Goal: Task Accomplishment & Management: Manage account settings

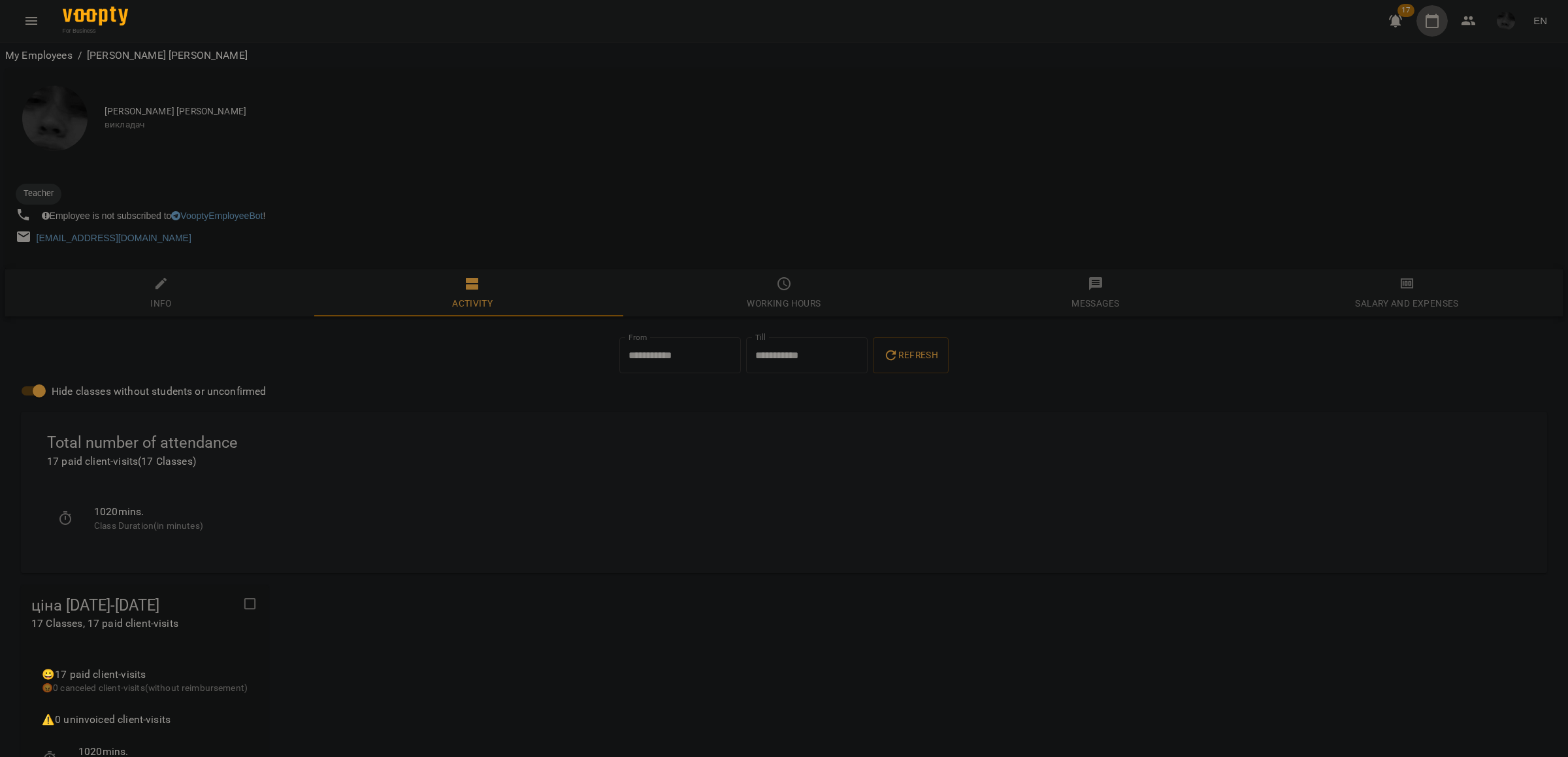
click at [1419, 26] on button "button" at bounding box center [1432, 20] width 31 height 31
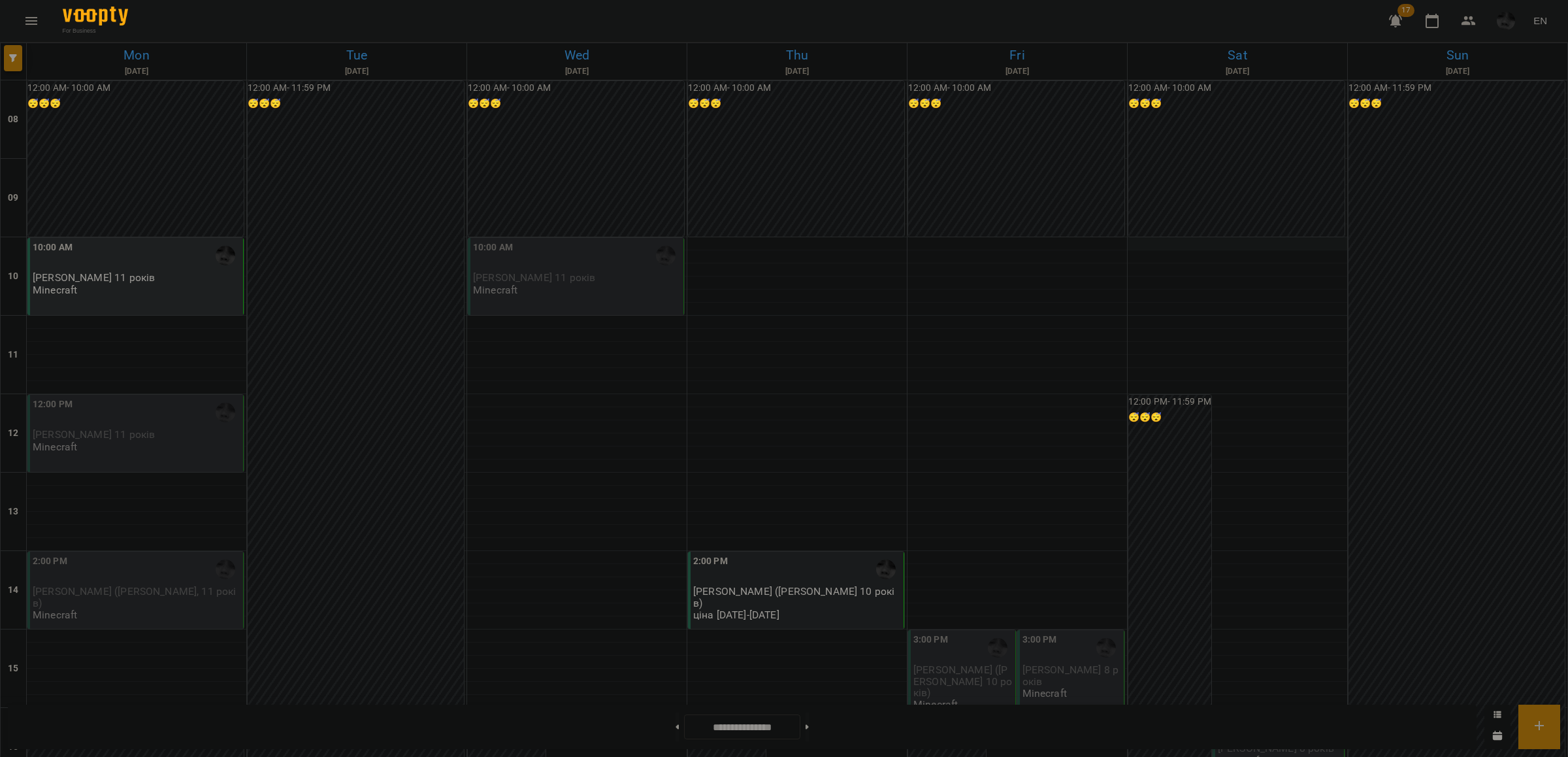
scroll to position [82, 0]
click at [134, 397] on div "12:00 PM [PERSON_NAME] 11 років Minecraft" at bounding box center [136, 425] width 208 height 55
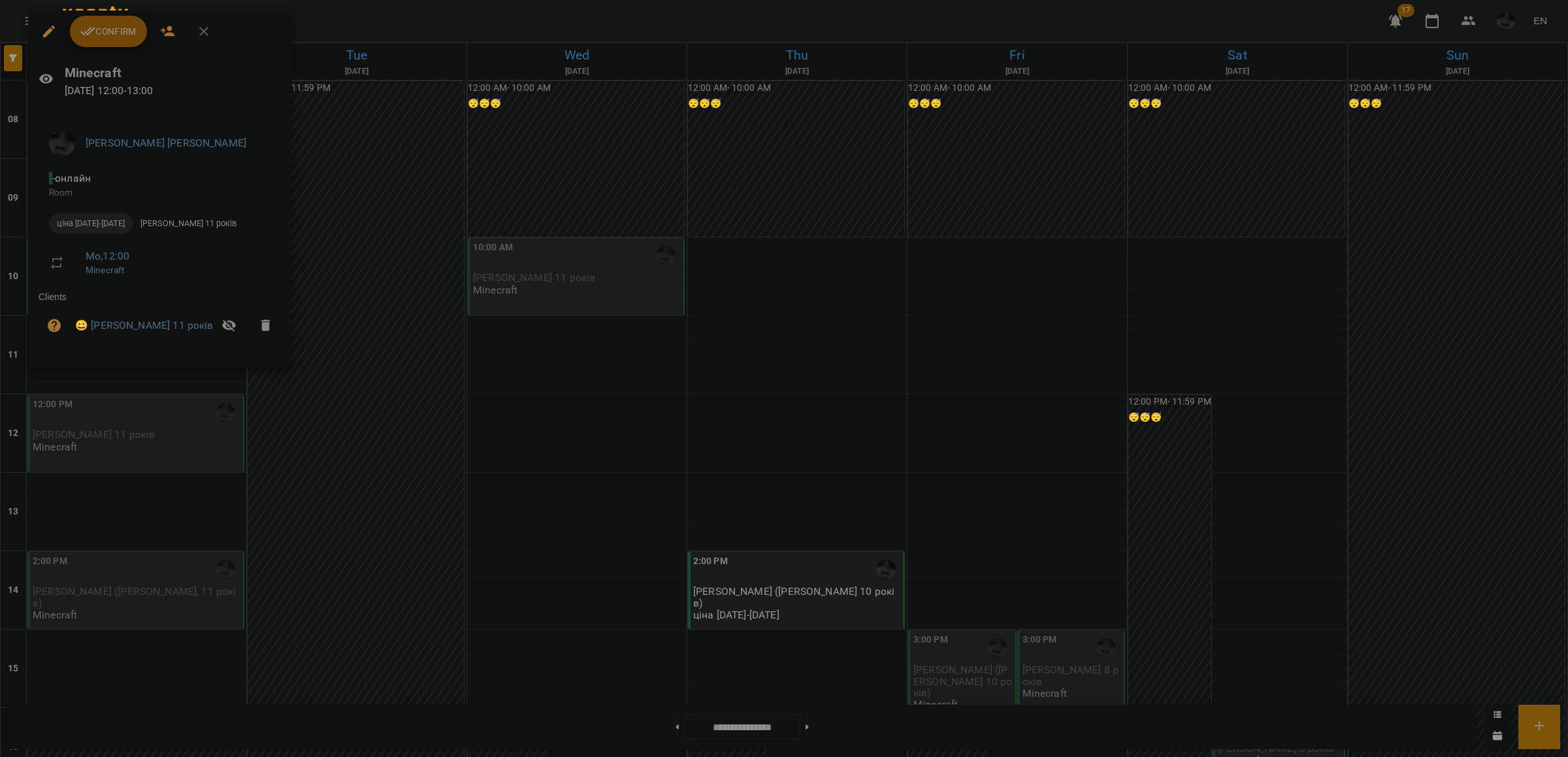
click at [534, 358] on div at bounding box center [784, 378] width 1568 height 757
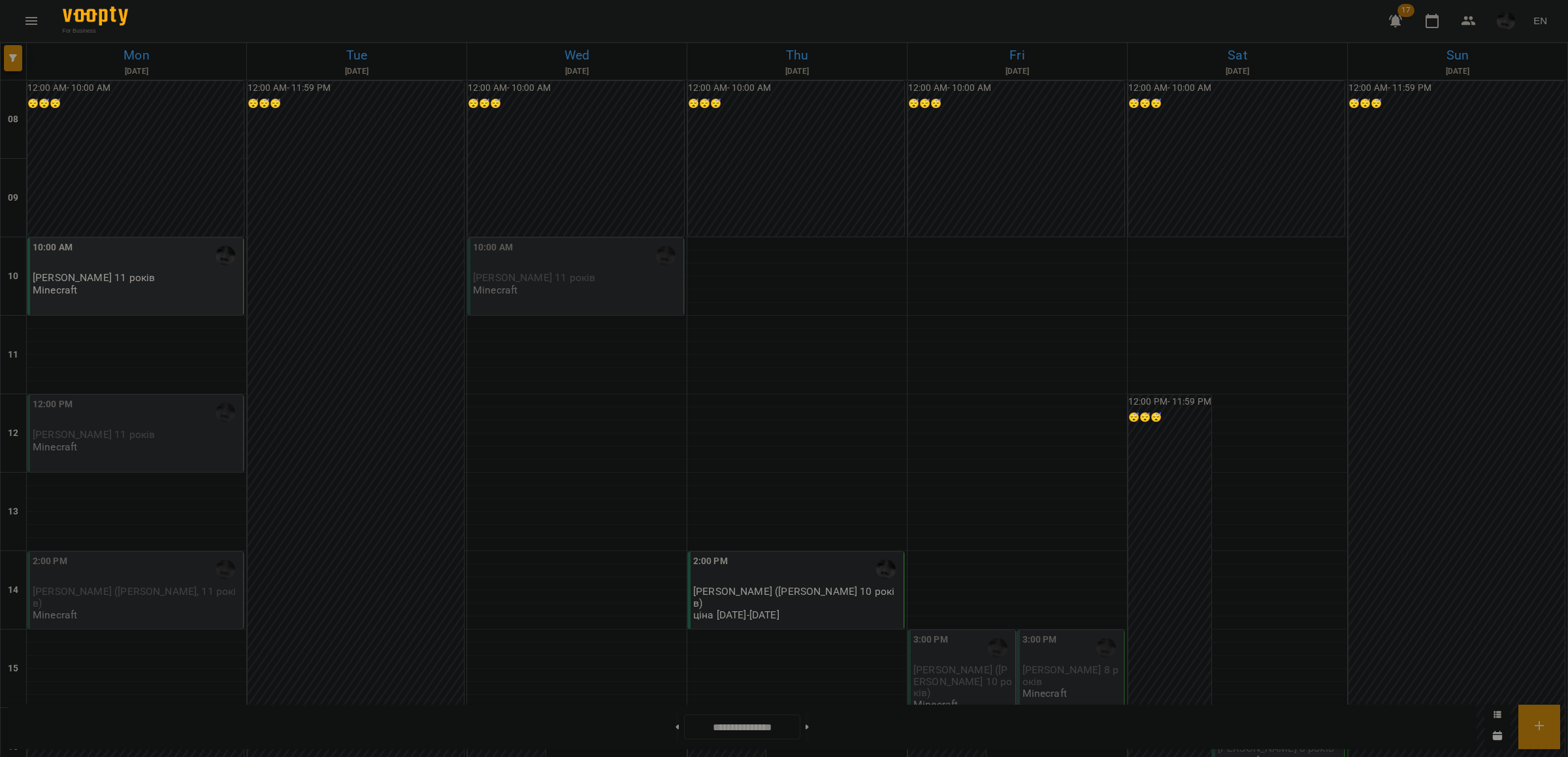
click at [173, 429] on p "[PERSON_NAME] 11 років" at bounding box center [136, 434] width 208 height 11
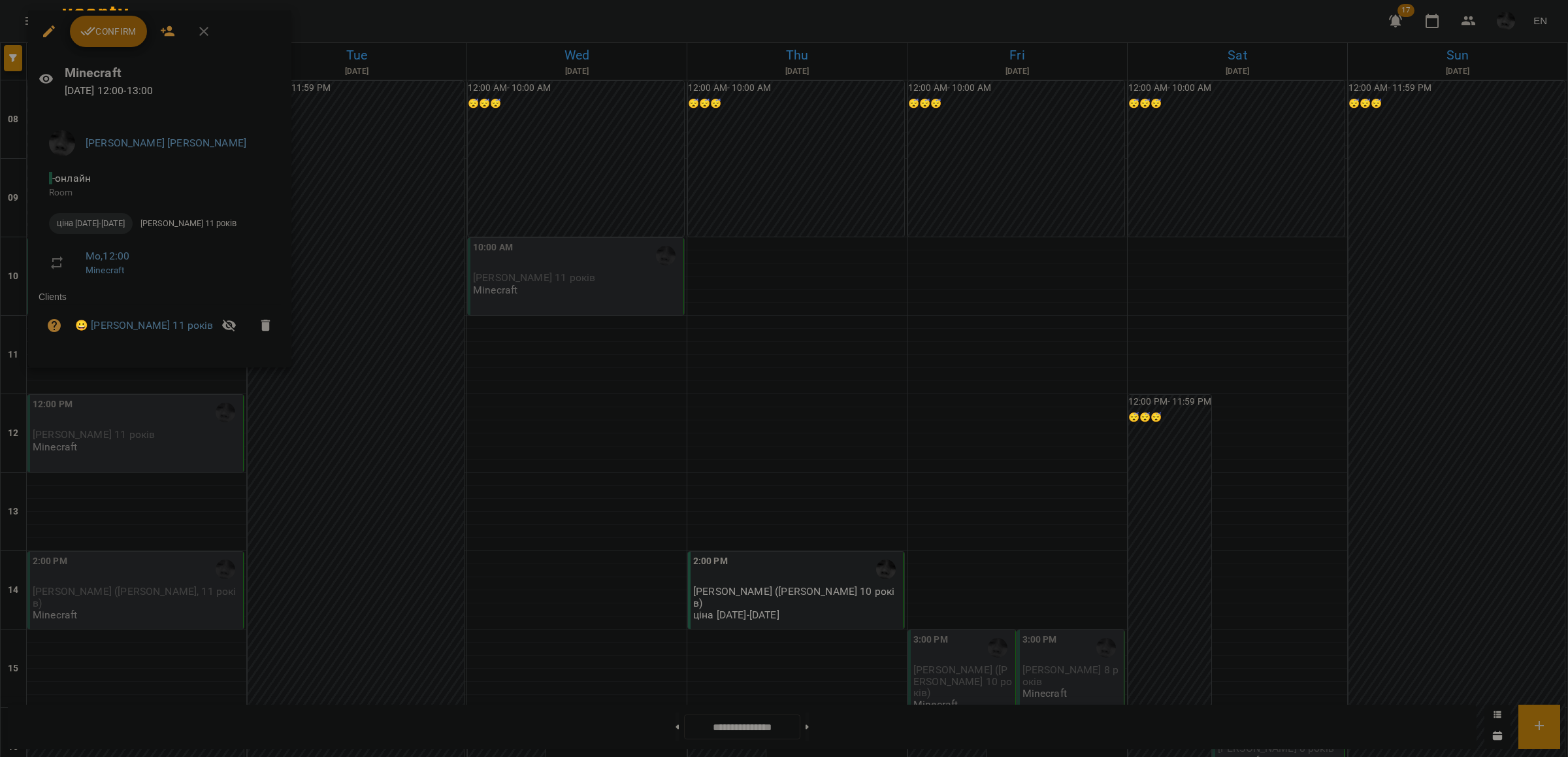
click at [99, 31] on span "Confirm" at bounding box center [108, 31] width 56 height 15
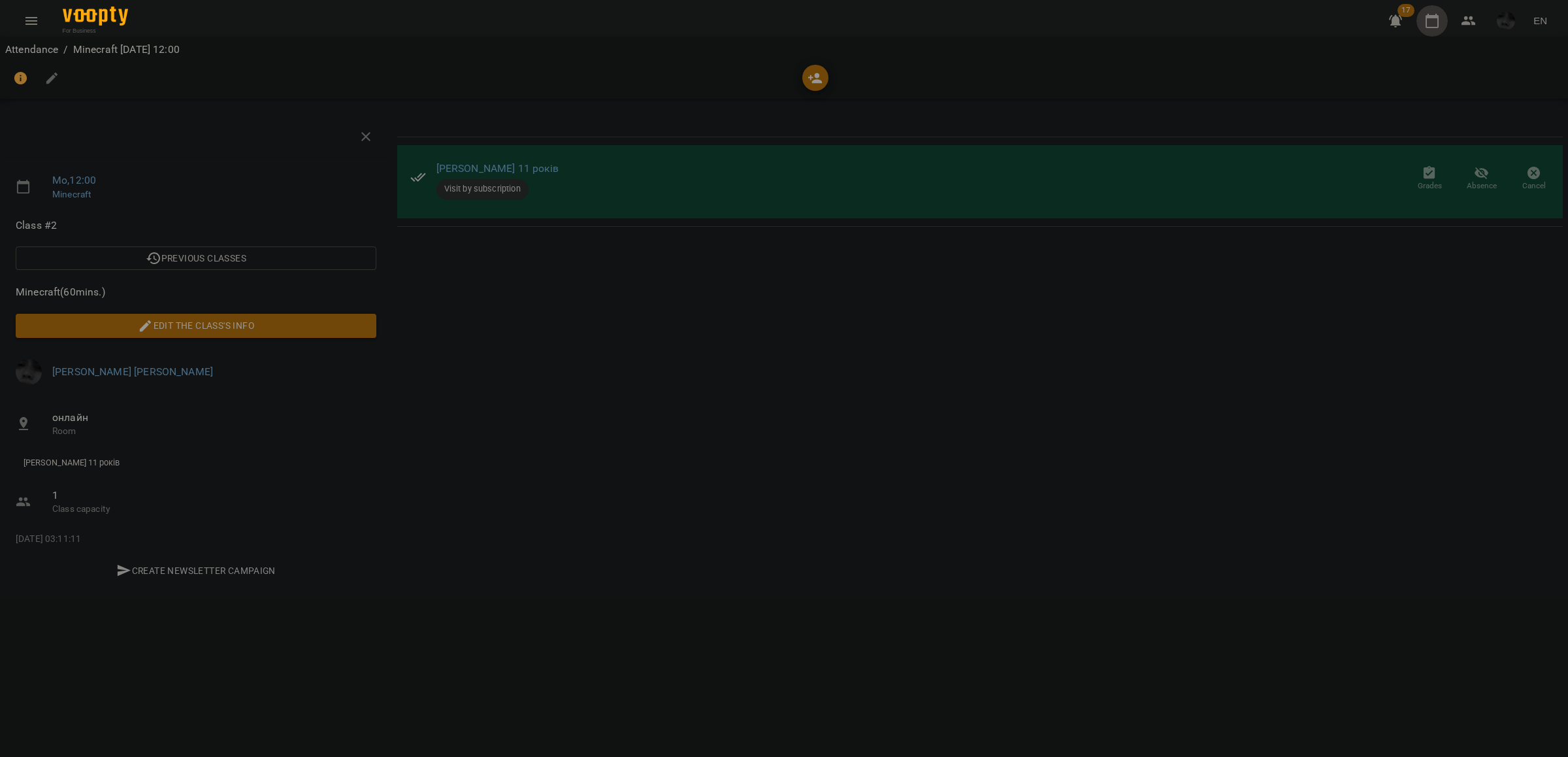
click at [1425, 17] on icon "button" at bounding box center [1432, 21] width 15 height 15
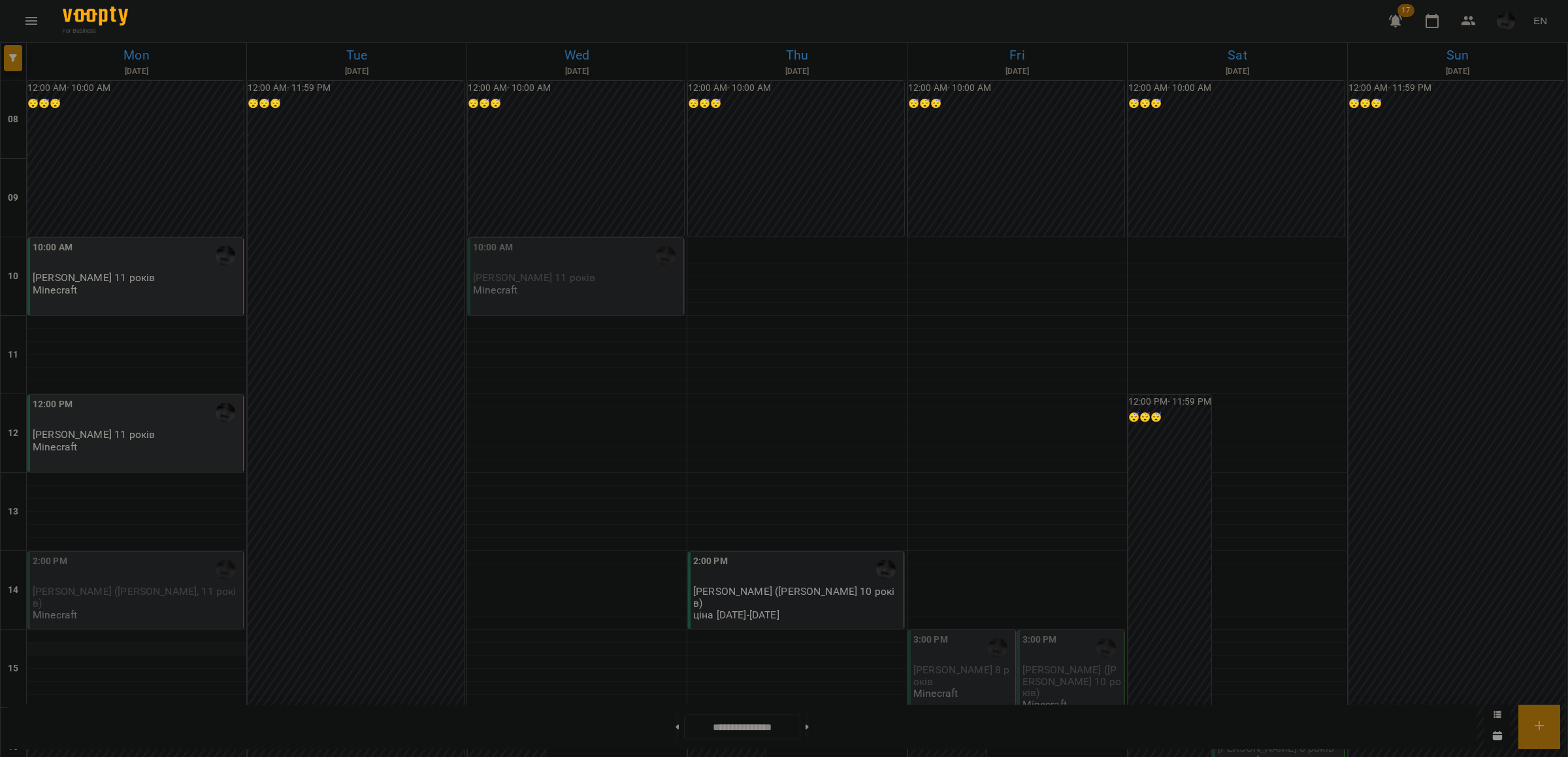
scroll to position [82, 0]
click at [169, 554] on div "2:00 PM [PERSON_NAME] ([PERSON_NAME], 11 років) Minecraft" at bounding box center [136, 587] width 208 height 66
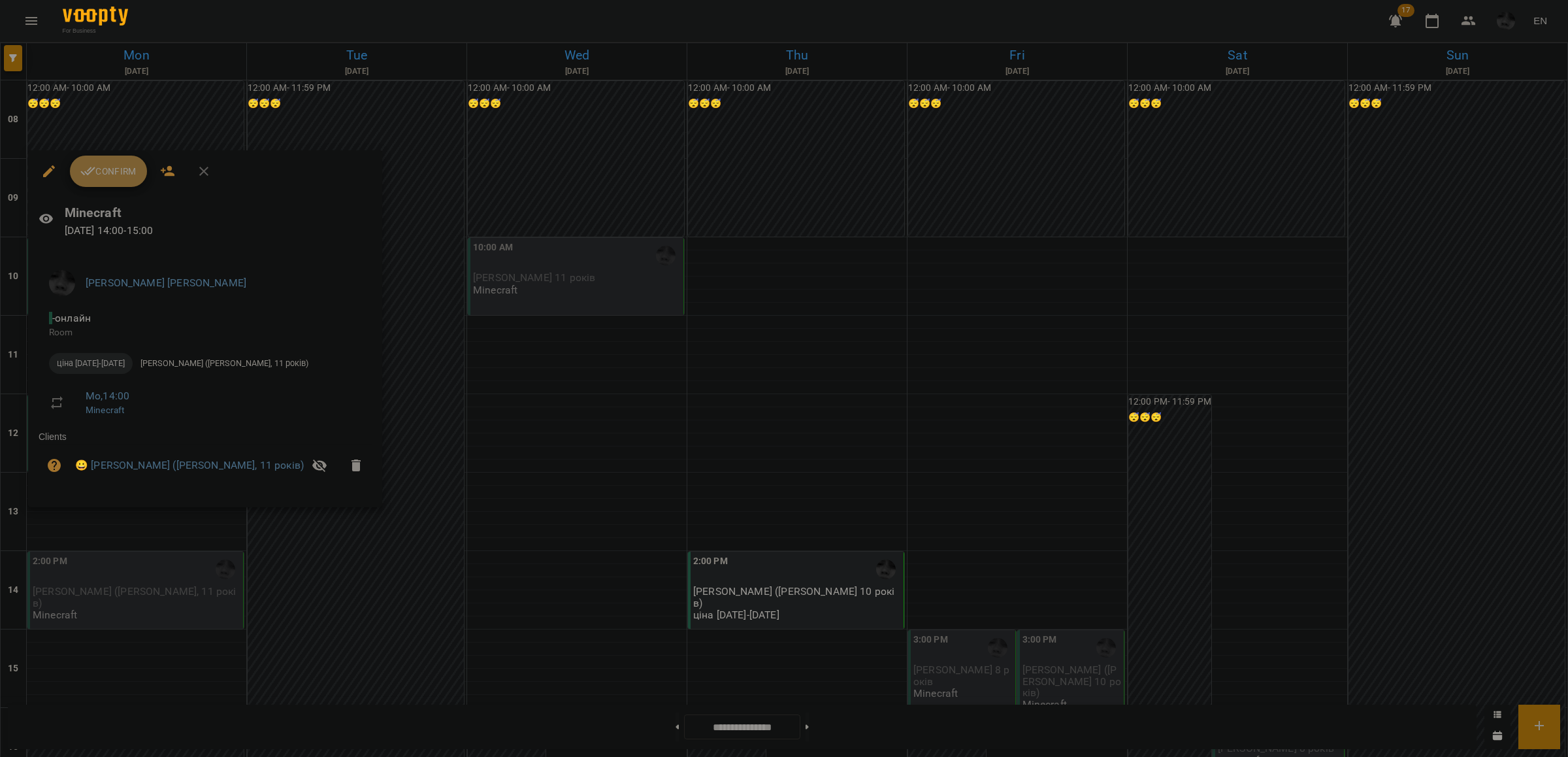
click at [100, 167] on span "Confirm" at bounding box center [108, 171] width 56 height 15
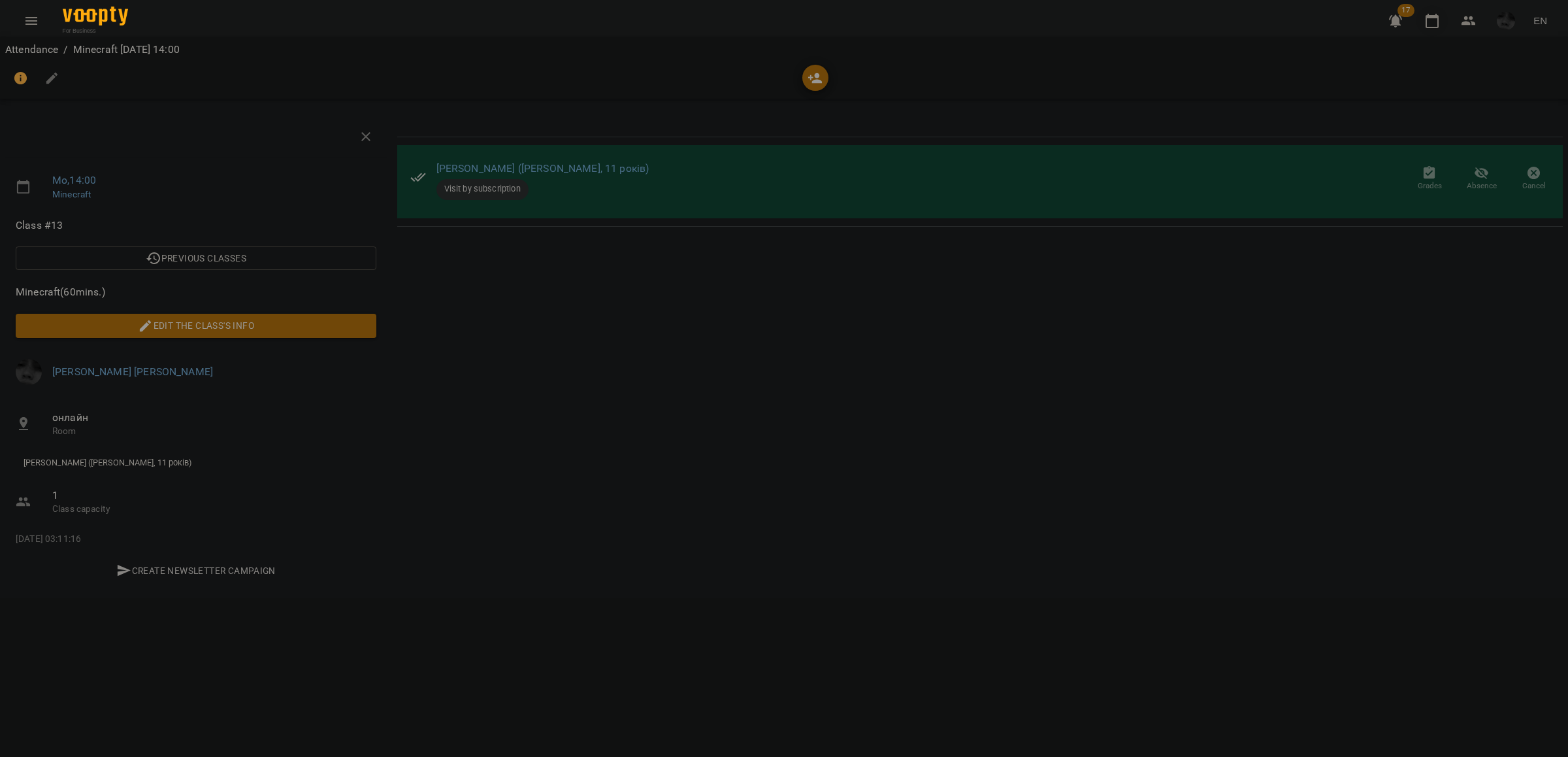
click at [1419, 26] on button "button" at bounding box center [1432, 20] width 31 height 31
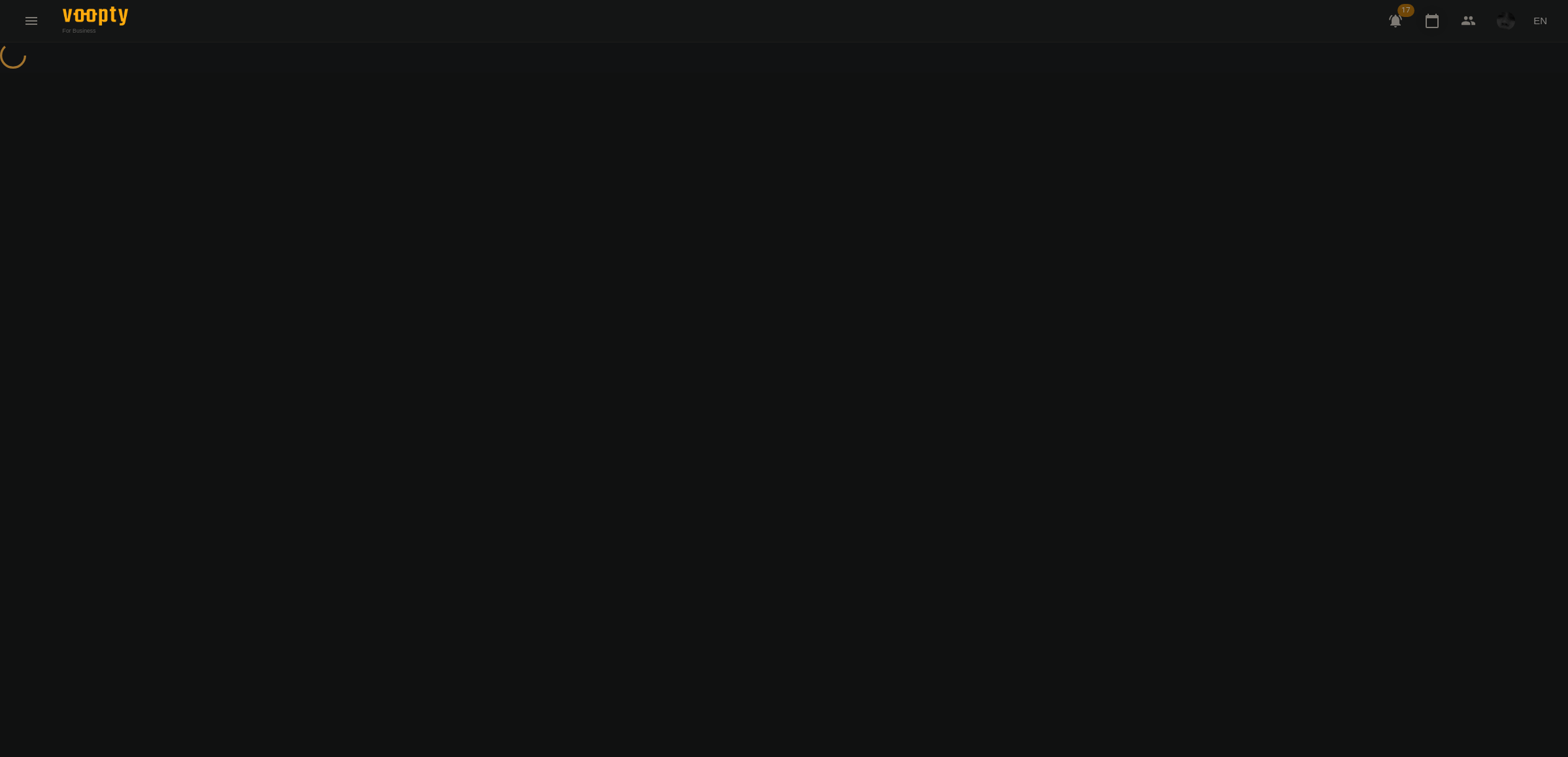
click at [1425, 23] on icon "button" at bounding box center [1432, 21] width 15 height 15
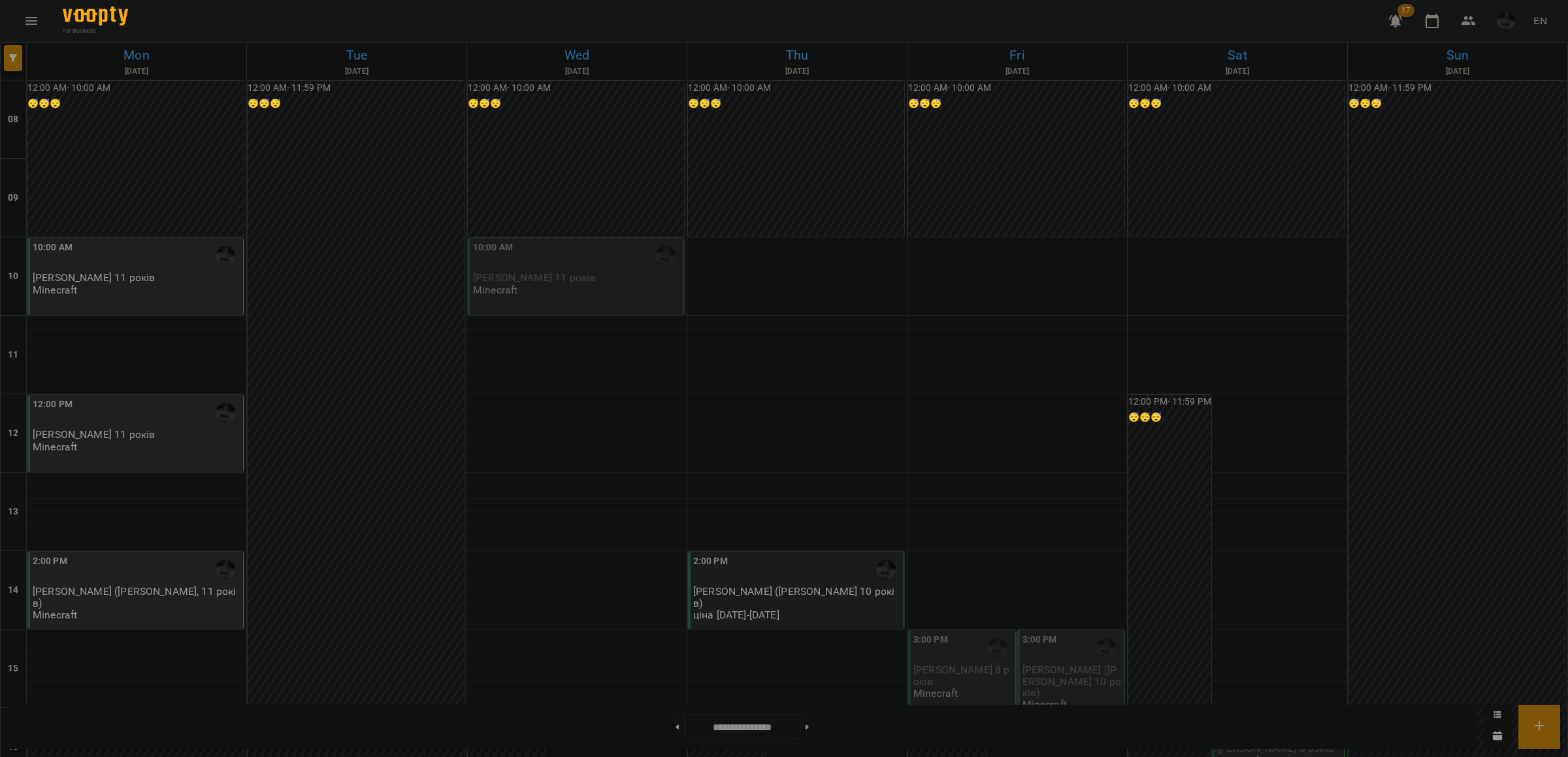
scroll to position [164, 0]
click at [573, 241] on div "10:00 AM [PERSON_NAME] 11 років Minecraft" at bounding box center [576, 268] width 208 height 55
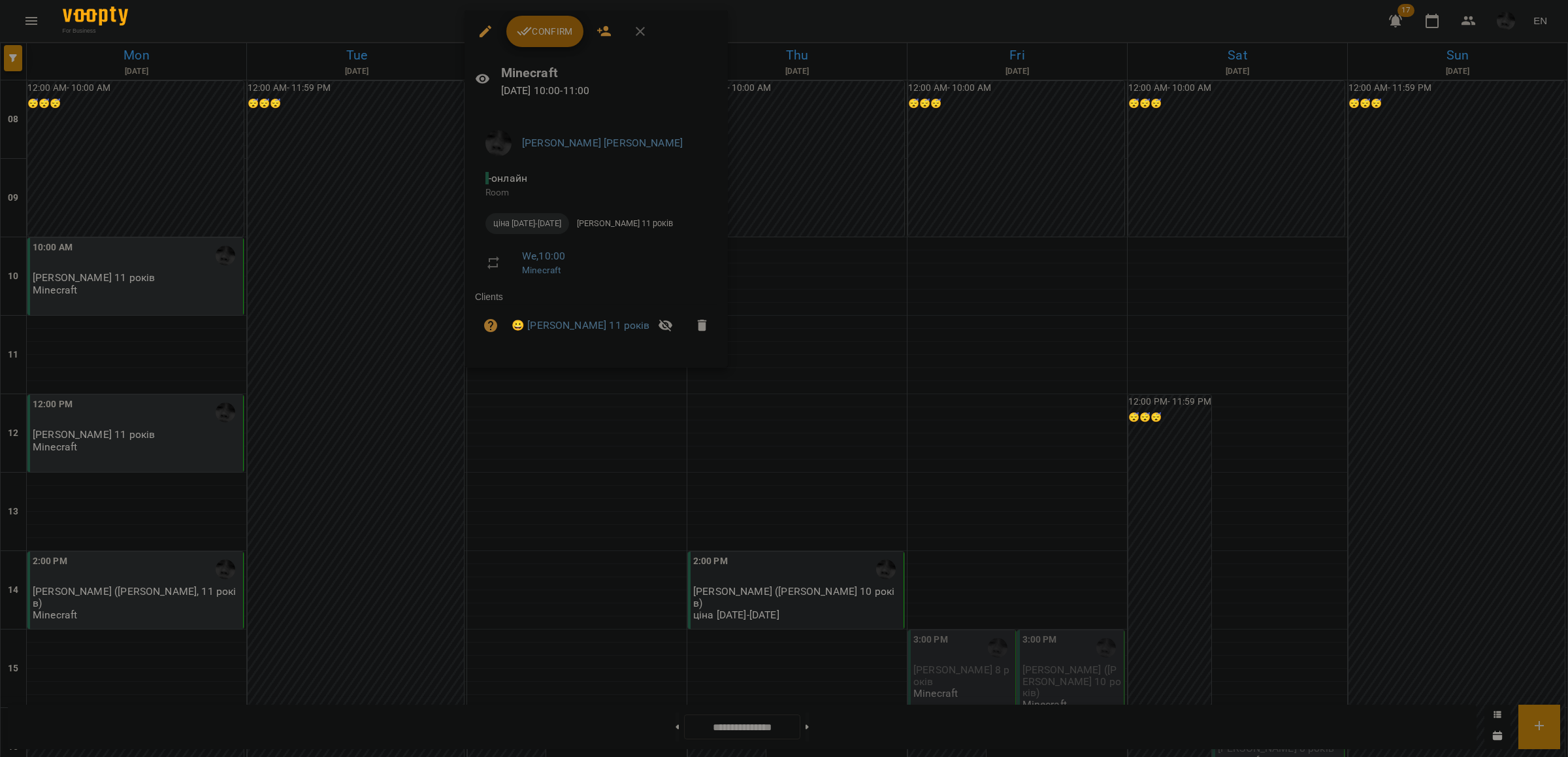
click at [546, 37] on span "Confirm" at bounding box center [545, 31] width 56 height 15
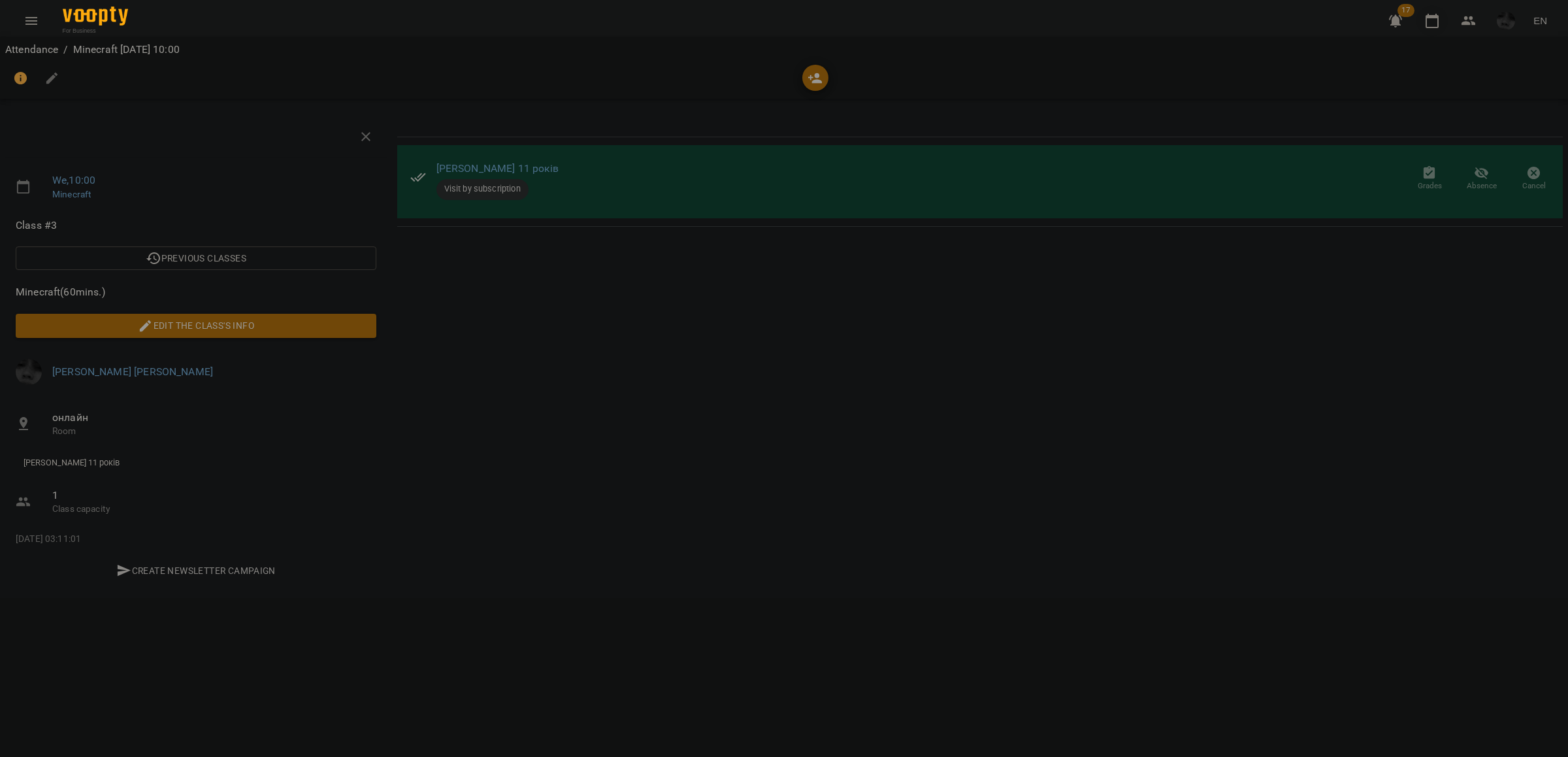
click at [1427, 25] on icon "button" at bounding box center [1432, 21] width 13 height 15
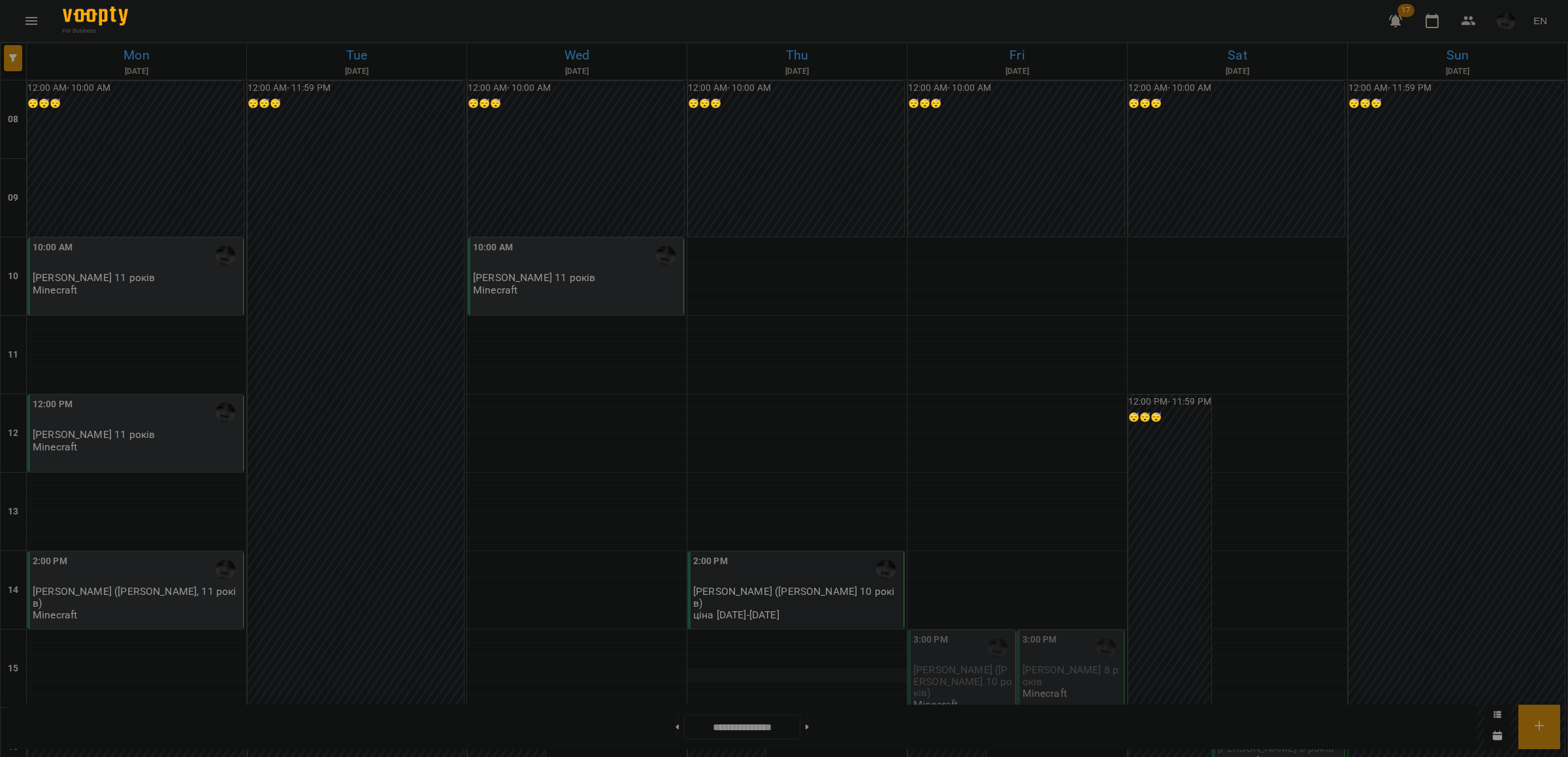
scroll to position [164, 0]
click at [773, 554] on div "2:00 PM [PERSON_NAME] ([PERSON_NAME] 10 років) ціна [DATE]-[DATE]" at bounding box center [797, 587] width 208 height 66
click at [822, 377] on li "😀 [PERSON_NAME] ([PERSON_NAME] 10 років)" at bounding box center [858, 383] width 331 height 42
click at [715, 116] on button "button" at bounding box center [704, 111] width 31 height 31
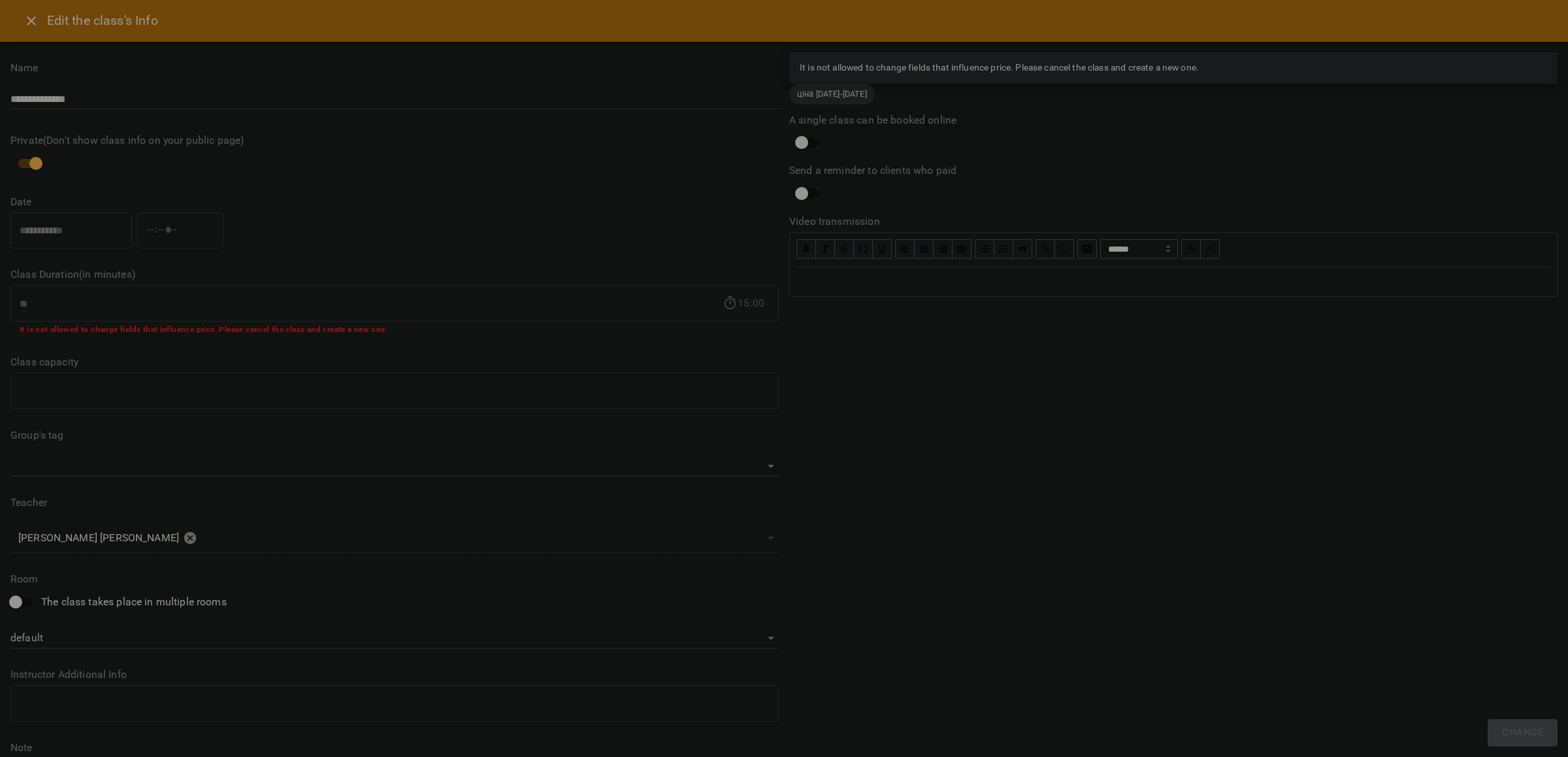
click at [39, 28] on button "Close" at bounding box center [31, 20] width 31 height 31
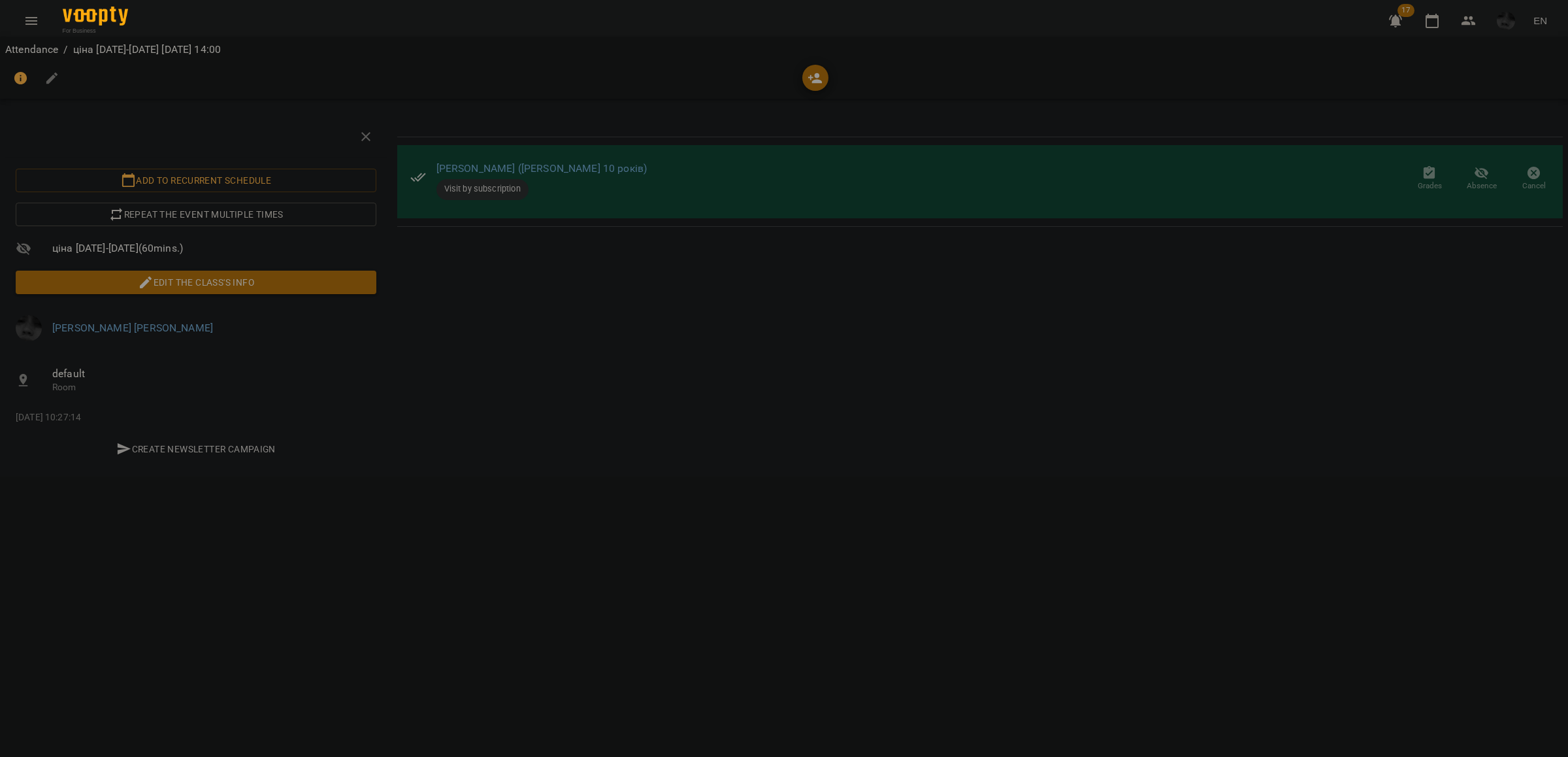
click at [1442, 24] on button "button" at bounding box center [1432, 20] width 31 height 31
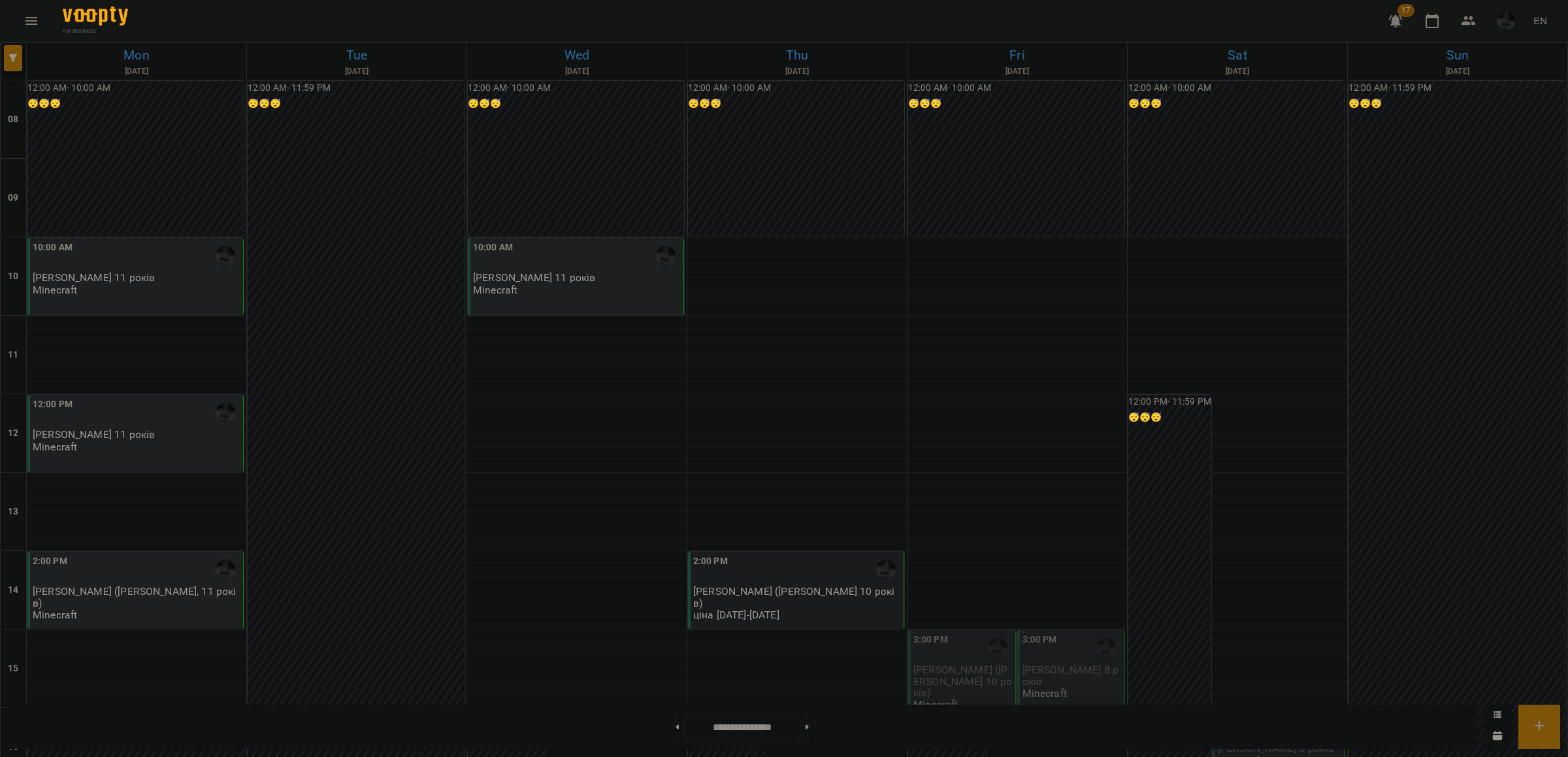
scroll to position [164, 0]
